Goal: Task Accomplishment & Management: Manage account settings

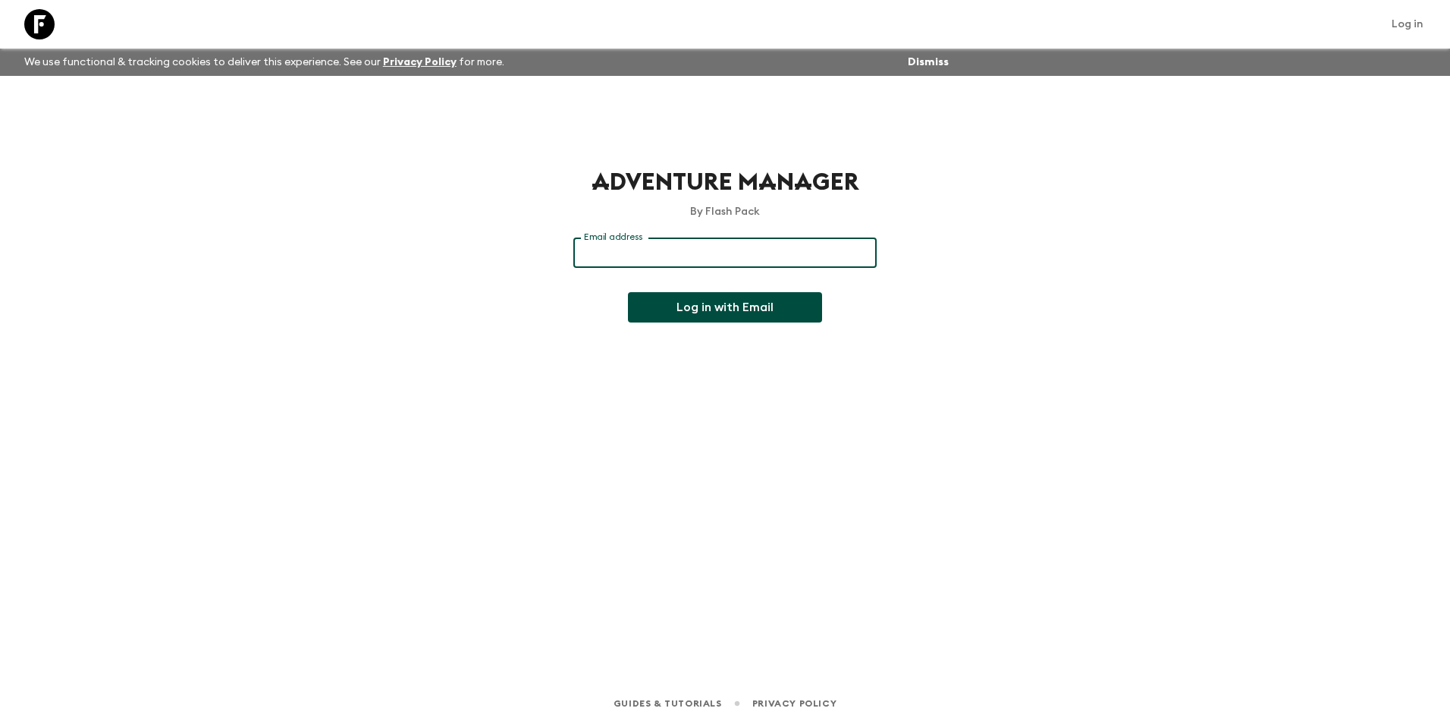
click at [641, 246] on div "Email address Email address ​" at bounding box center [724, 261] width 303 height 49
type input "[EMAIL_ADDRESS][DOMAIN_NAME]"
click at [682, 315] on button "Log in with Email" at bounding box center [725, 307] width 194 height 30
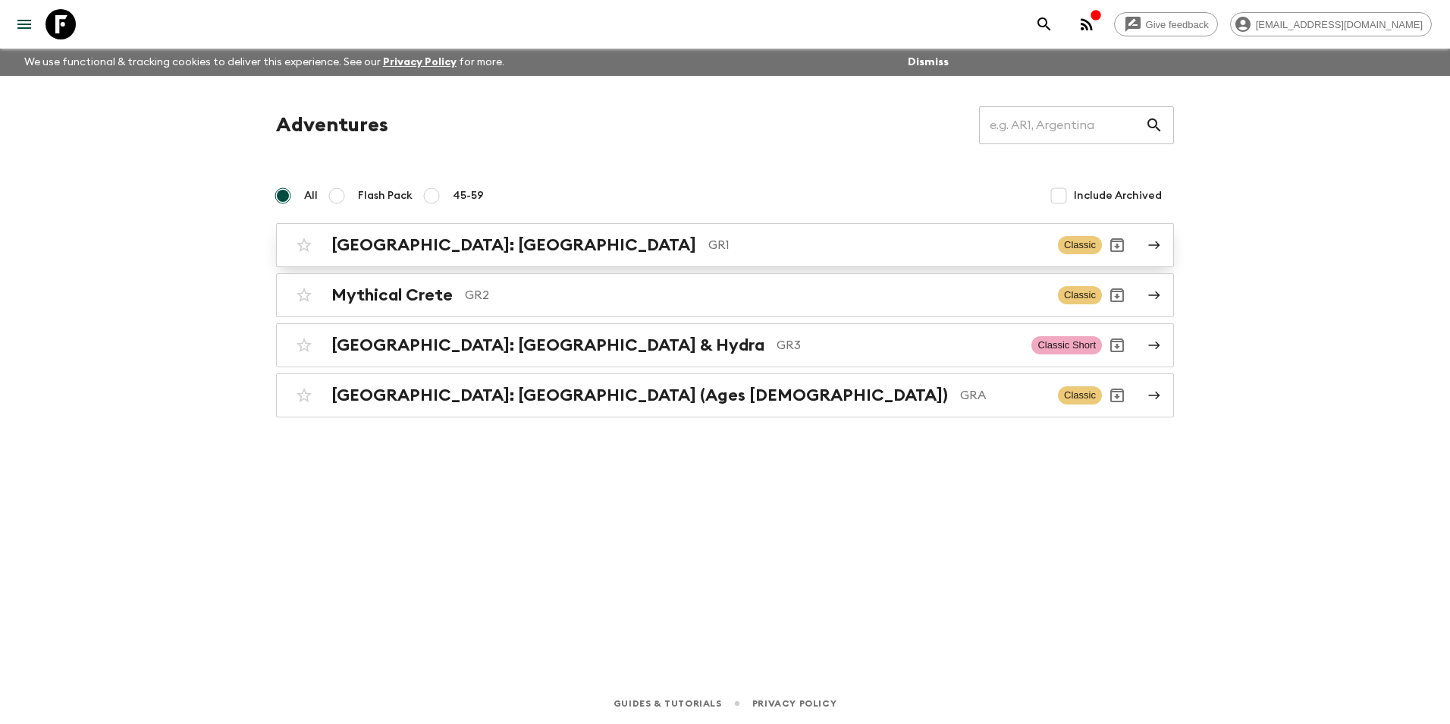
click at [424, 243] on h2 "[GEOGRAPHIC_DATA]: [GEOGRAPHIC_DATA]" at bounding box center [513, 245] width 365 height 20
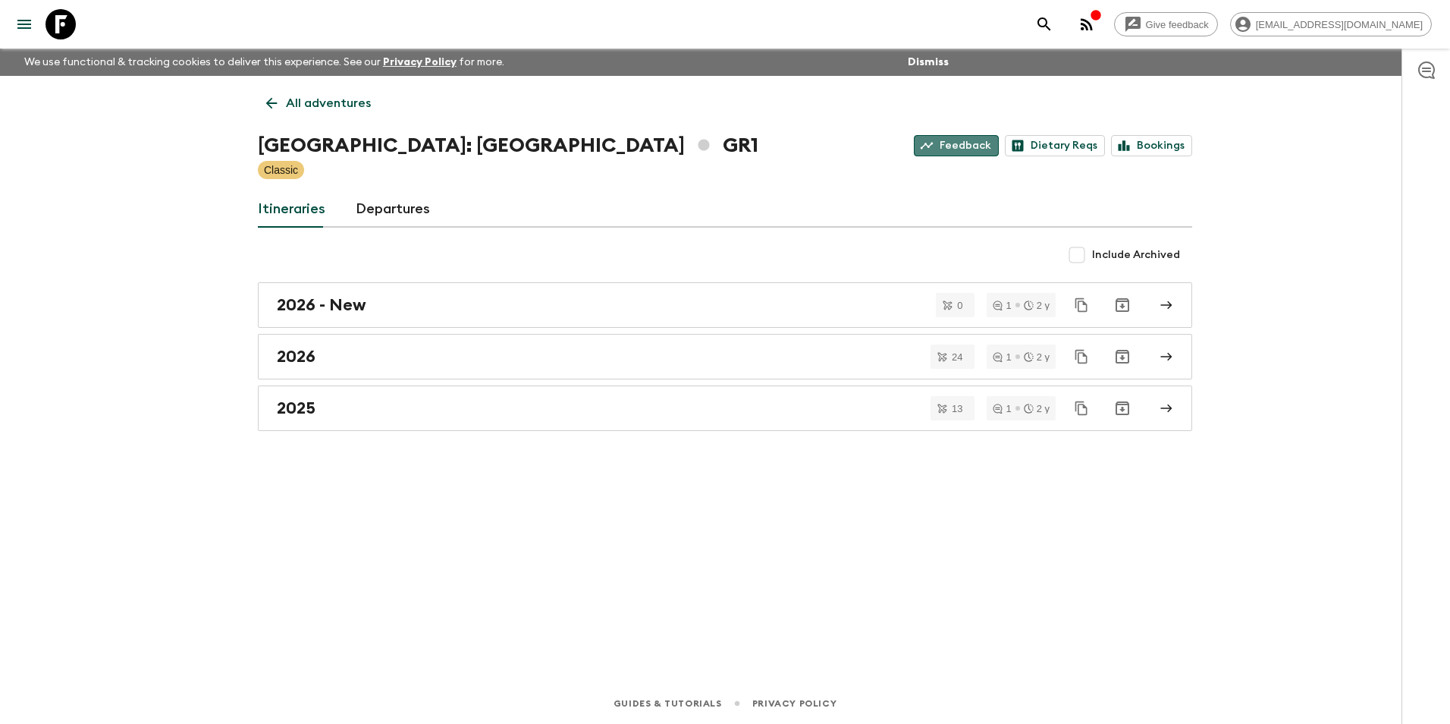
click at [966, 141] on link "Feedback" at bounding box center [956, 145] width 85 height 21
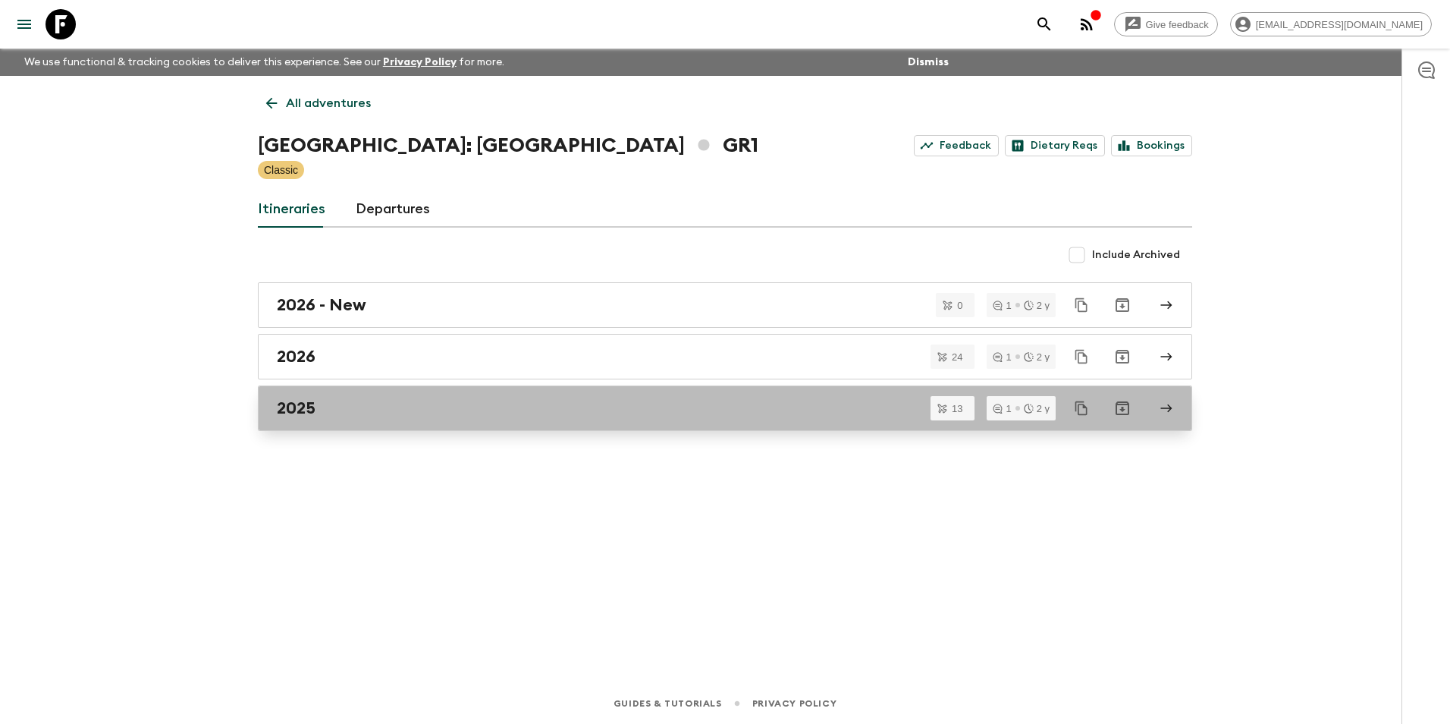
click at [312, 410] on h2 "2025" at bounding box center [296, 408] width 39 height 20
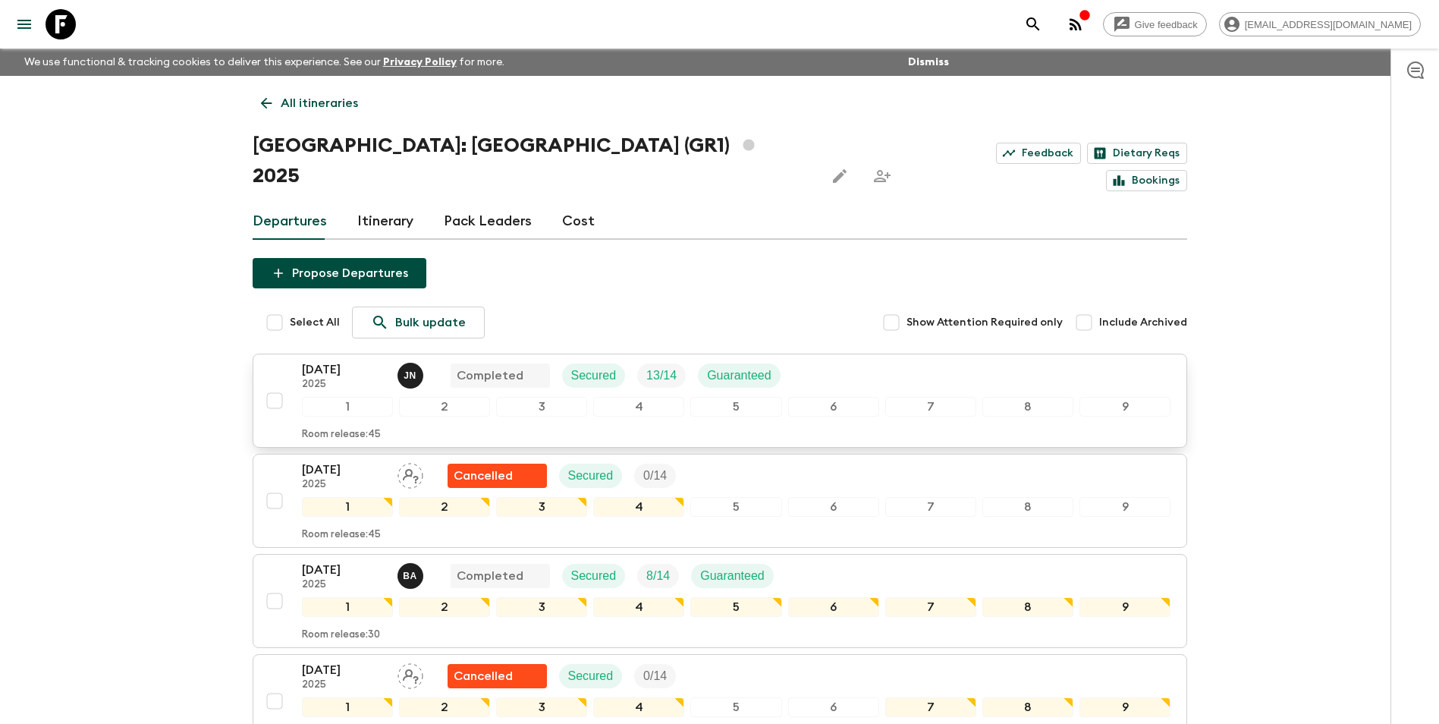
click at [341, 360] on p "[DATE]" at bounding box center [343, 369] width 83 height 18
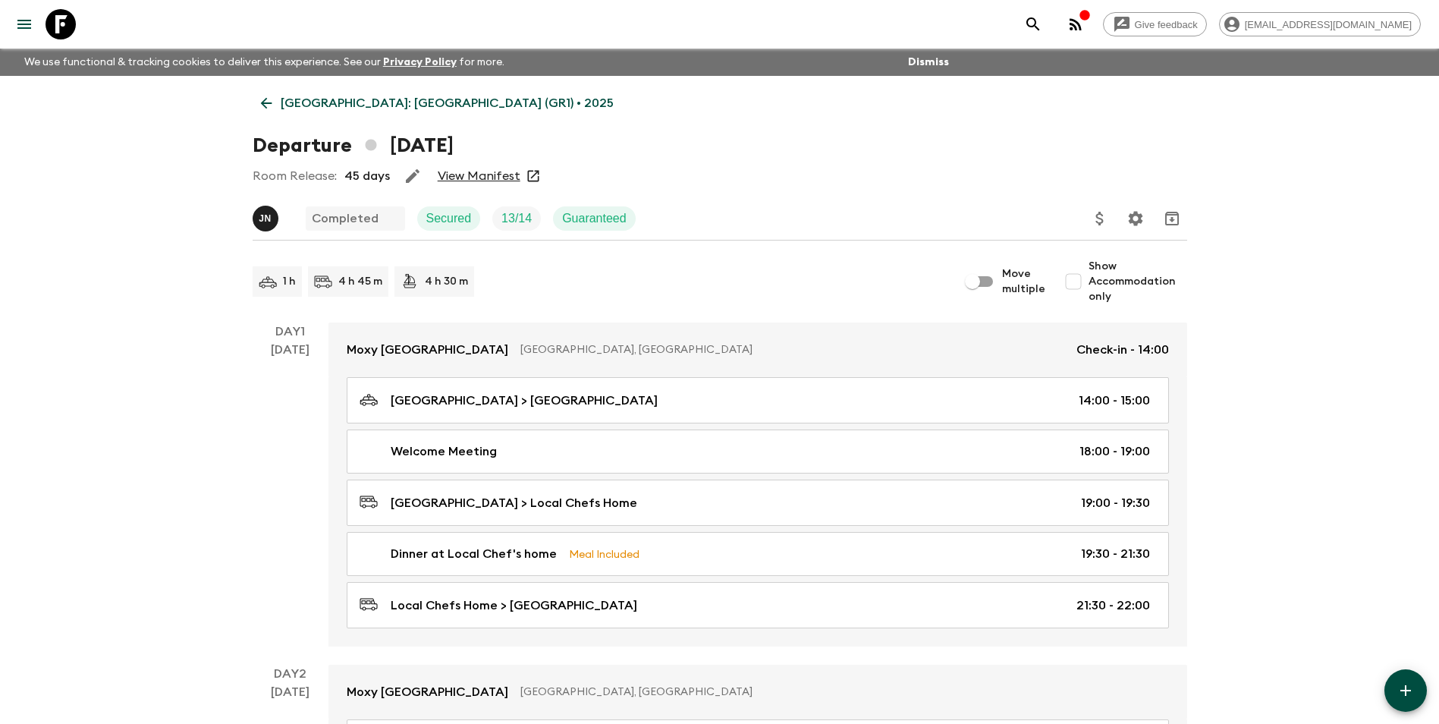
click at [476, 177] on link "View Manifest" at bounding box center [479, 175] width 83 height 15
click at [374, 97] on p "[GEOGRAPHIC_DATA]: [GEOGRAPHIC_DATA] (GR1) • 2025" at bounding box center [447, 103] width 333 height 18
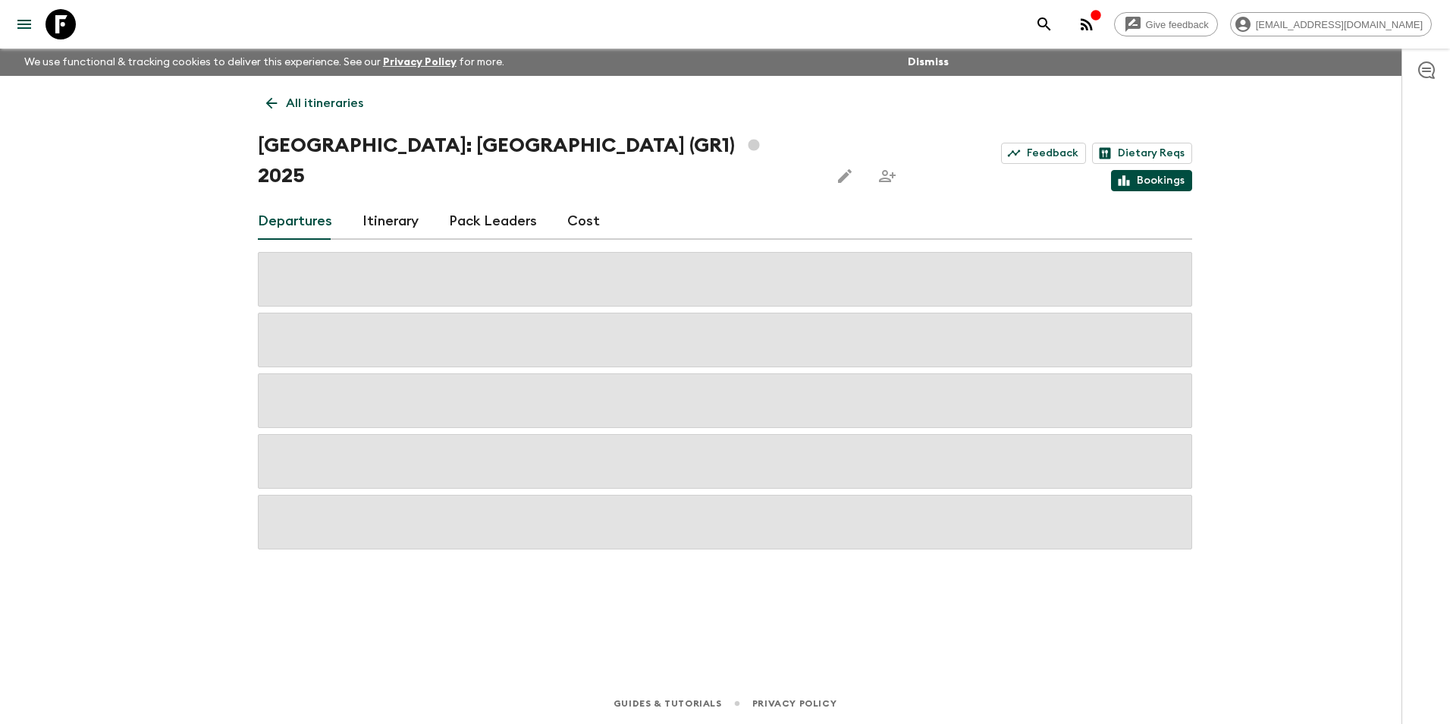
click at [1147, 170] on link "Bookings" at bounding box center [1151, 180] width 81 height 21
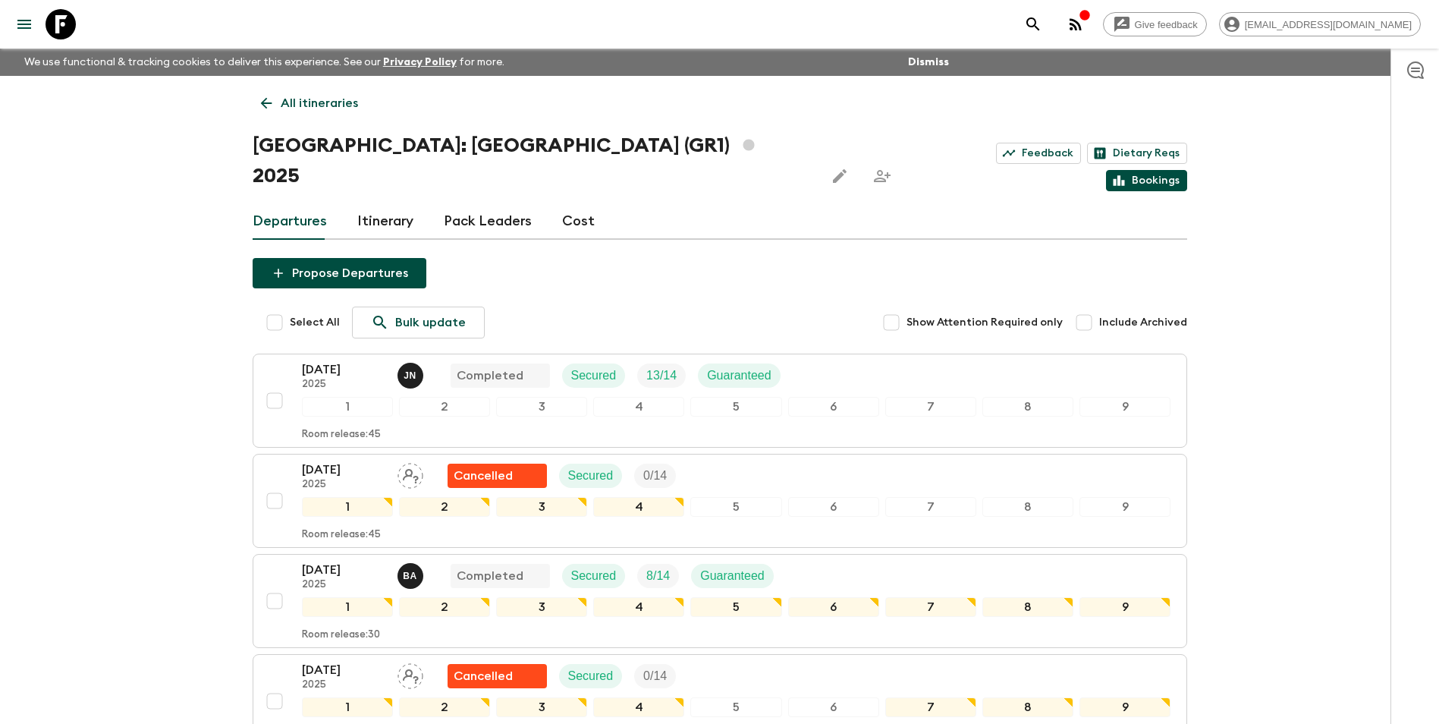
click at [1144, 170] on link "Bookings" at bounding box center [1146, 180] width 81 height 21
click at [308, 106] on p "All itineraries" at bounding box center [319, 103] width 77 height 18
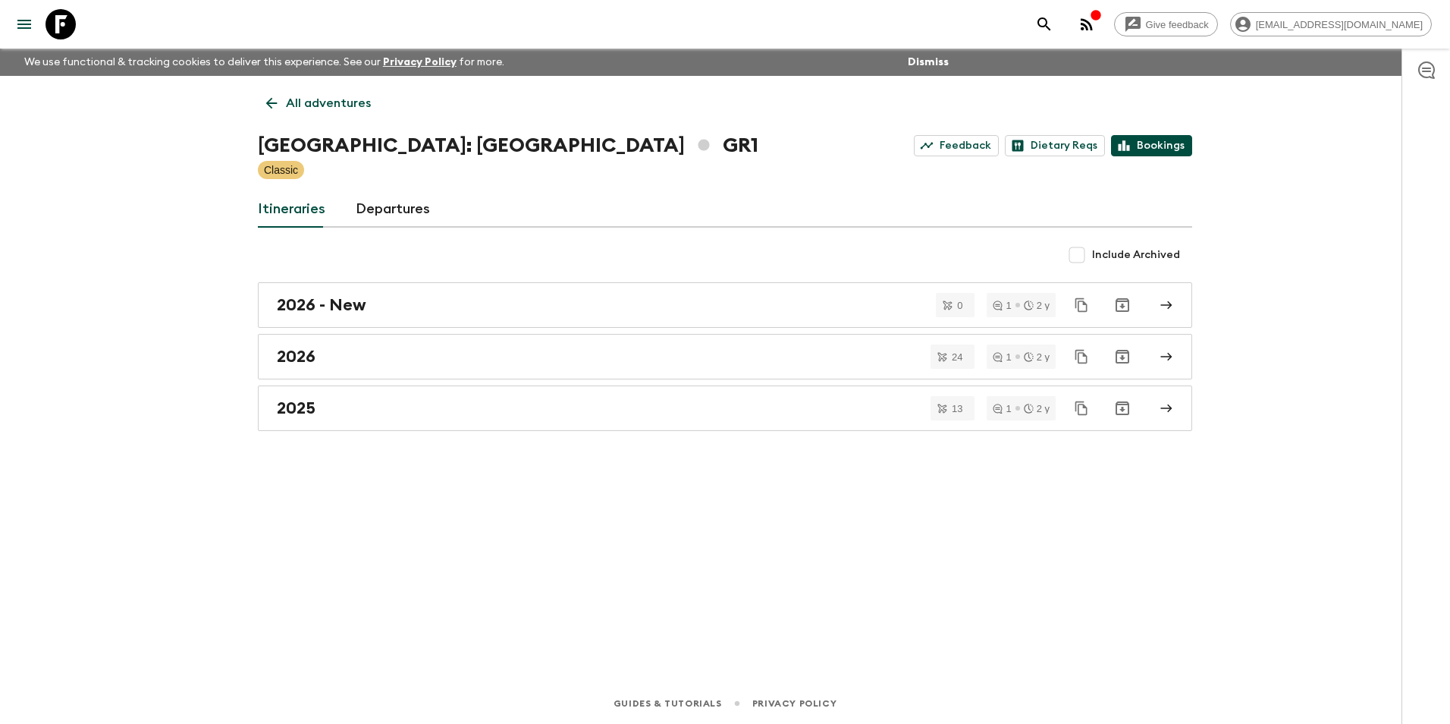
click at [1155, 142] on link "Bookings" at bounding box center [1151, 145] width 81 height 21
click at [369, 368] on link "2026" at bounding box center [725, 357] width 934 height 46
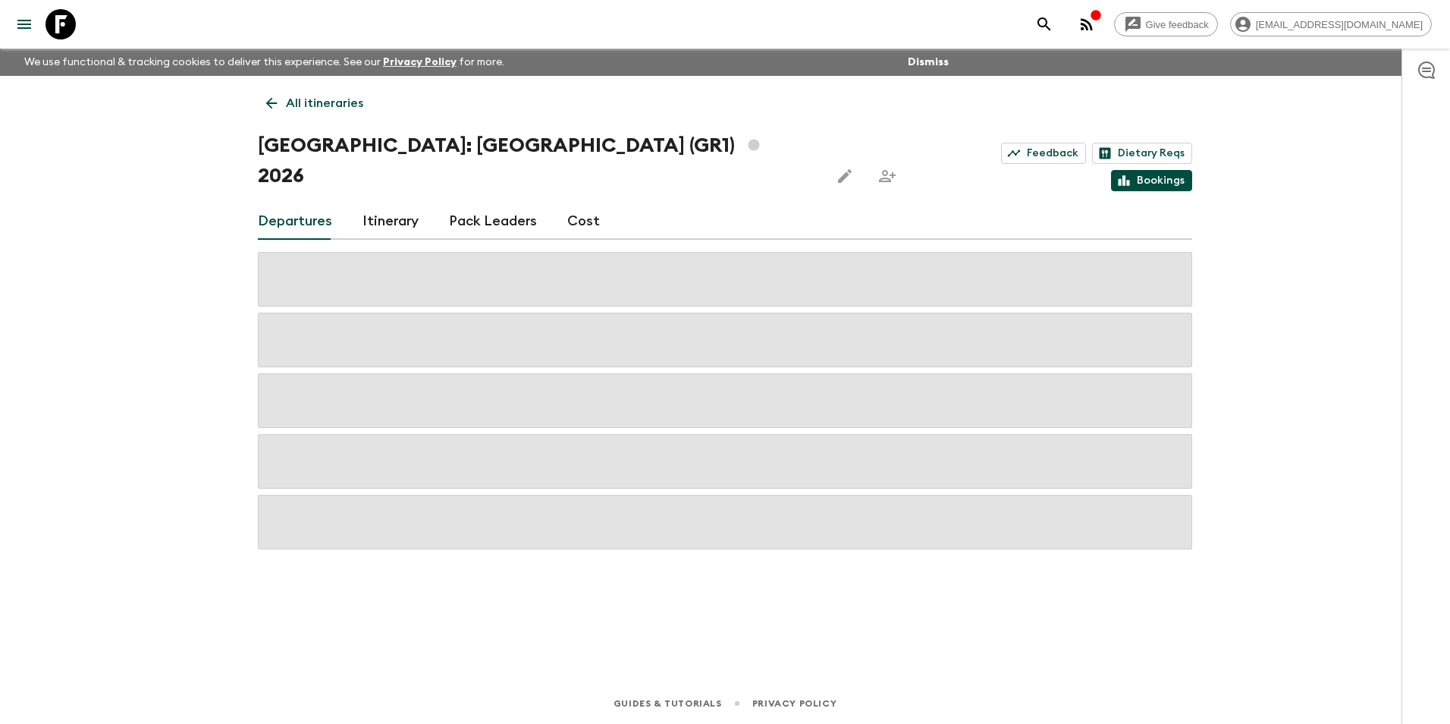
click at [1164, 170] on link "Bookings" at bounding box center [1151, 180] width 81 height 21
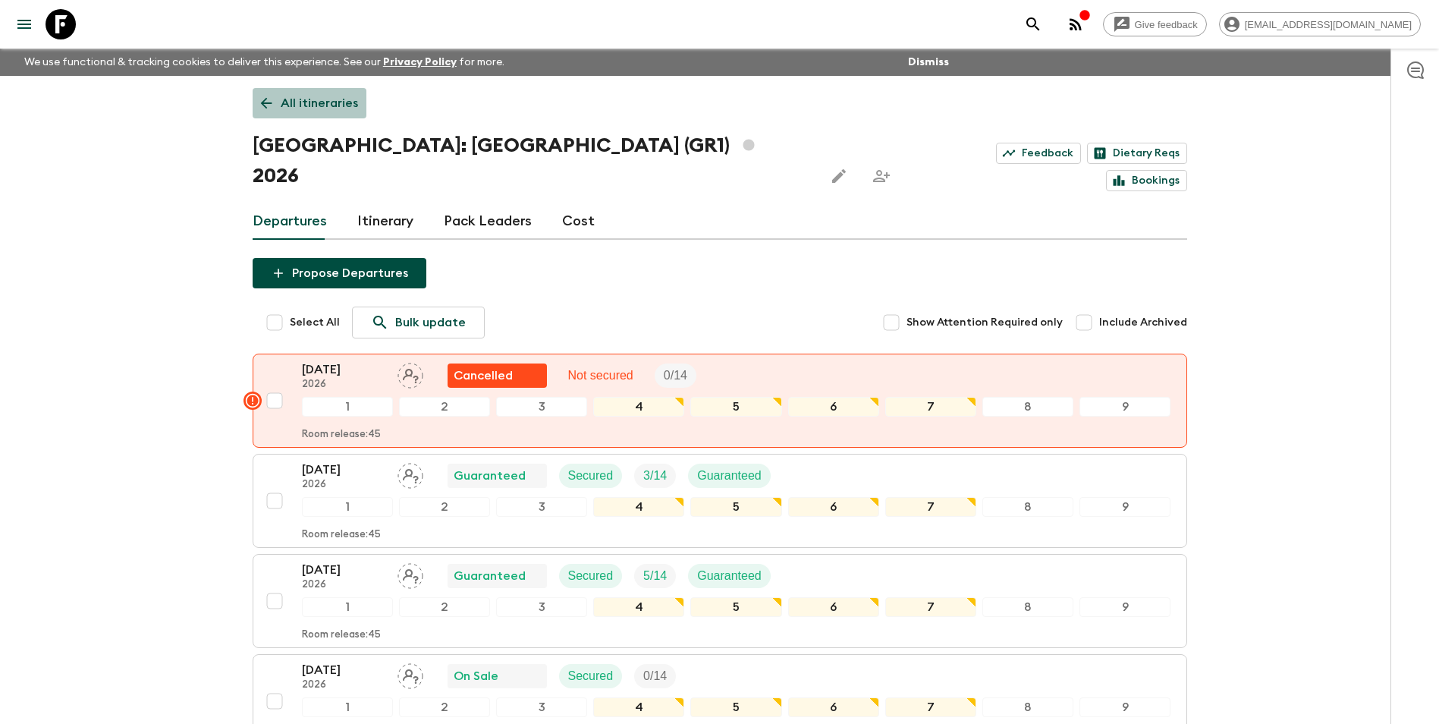
click at [328, 96] on p "All itineraries" at bounding box center [319, 103] width 77 height 18
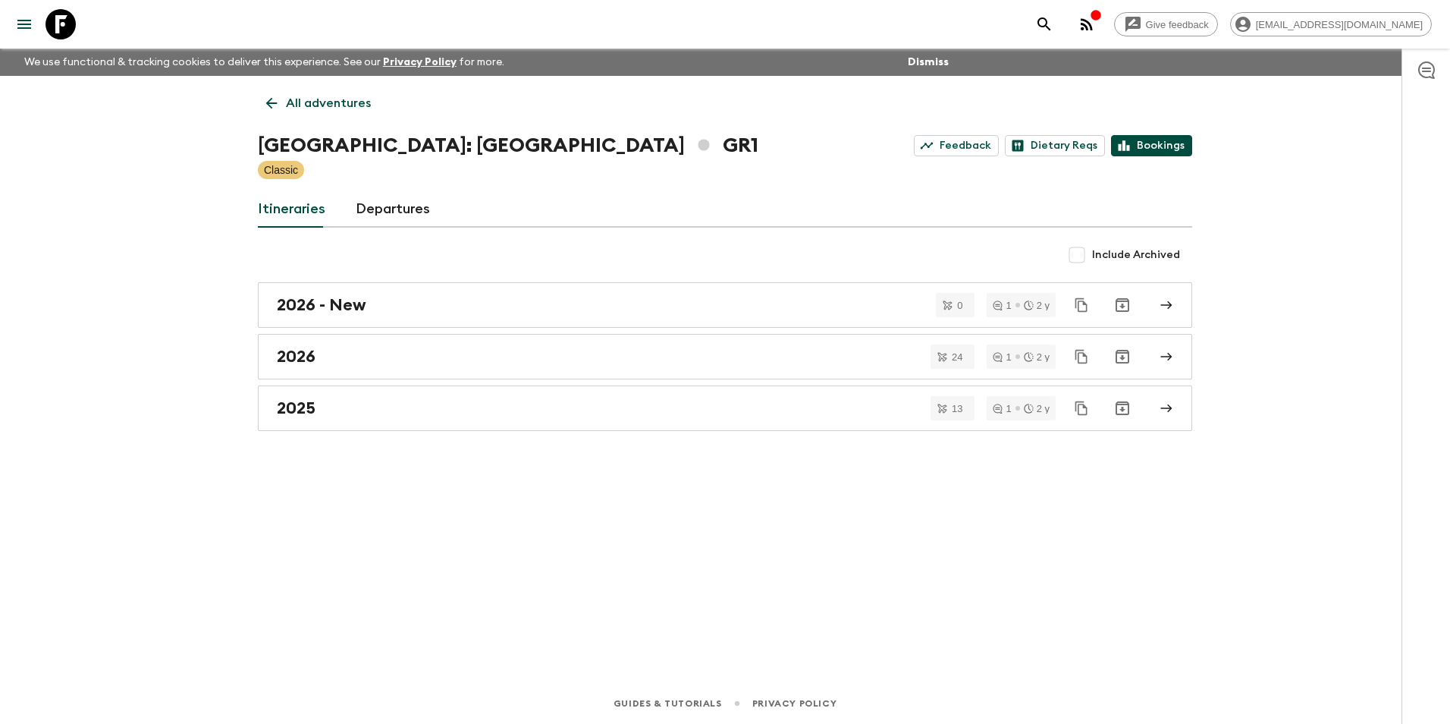
click at [1170, 142] on link "Bookings" at bounding box center [1151, 145] width 81 height 21
